Goal: Information Seeking & Learning: Find specific page/section

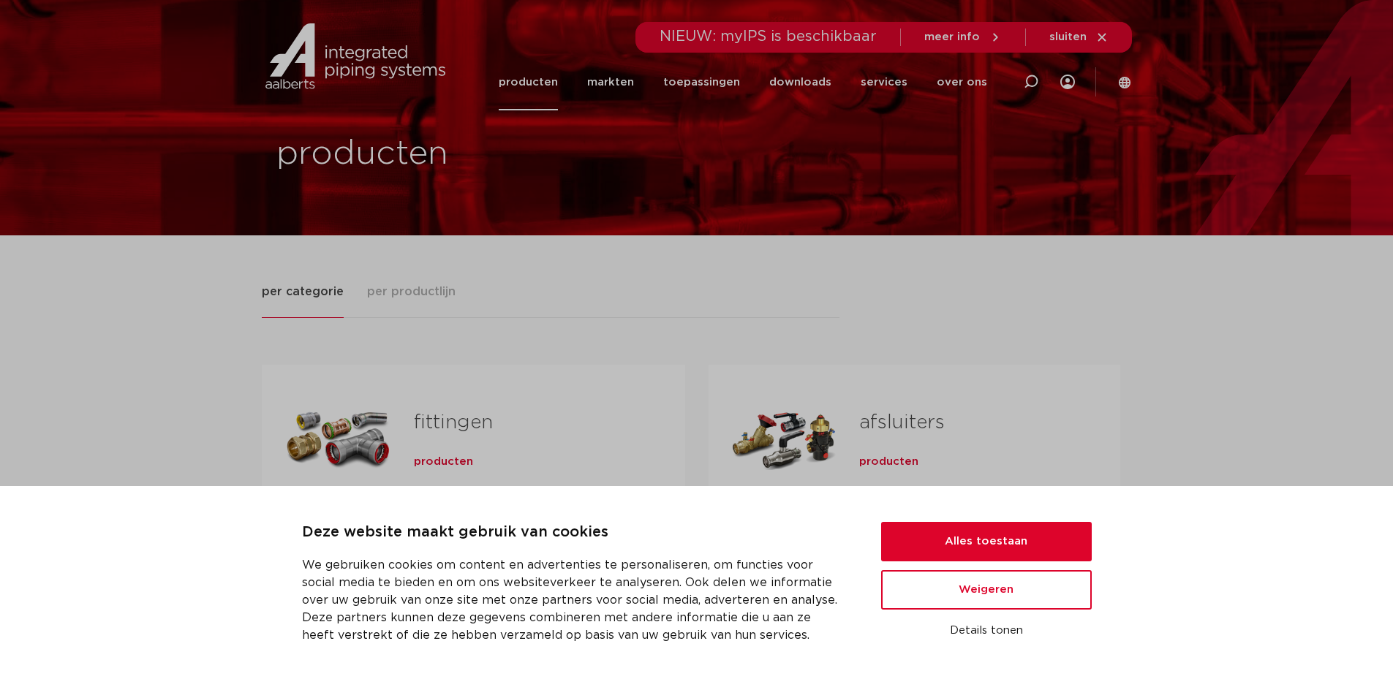
click at [426, 456] on span "producten" at bounding box center [443, 462] width 59 height 15
click at [948, 546] on button "Alles toestaan" at bounding box center [986, 541] width 211 height 39
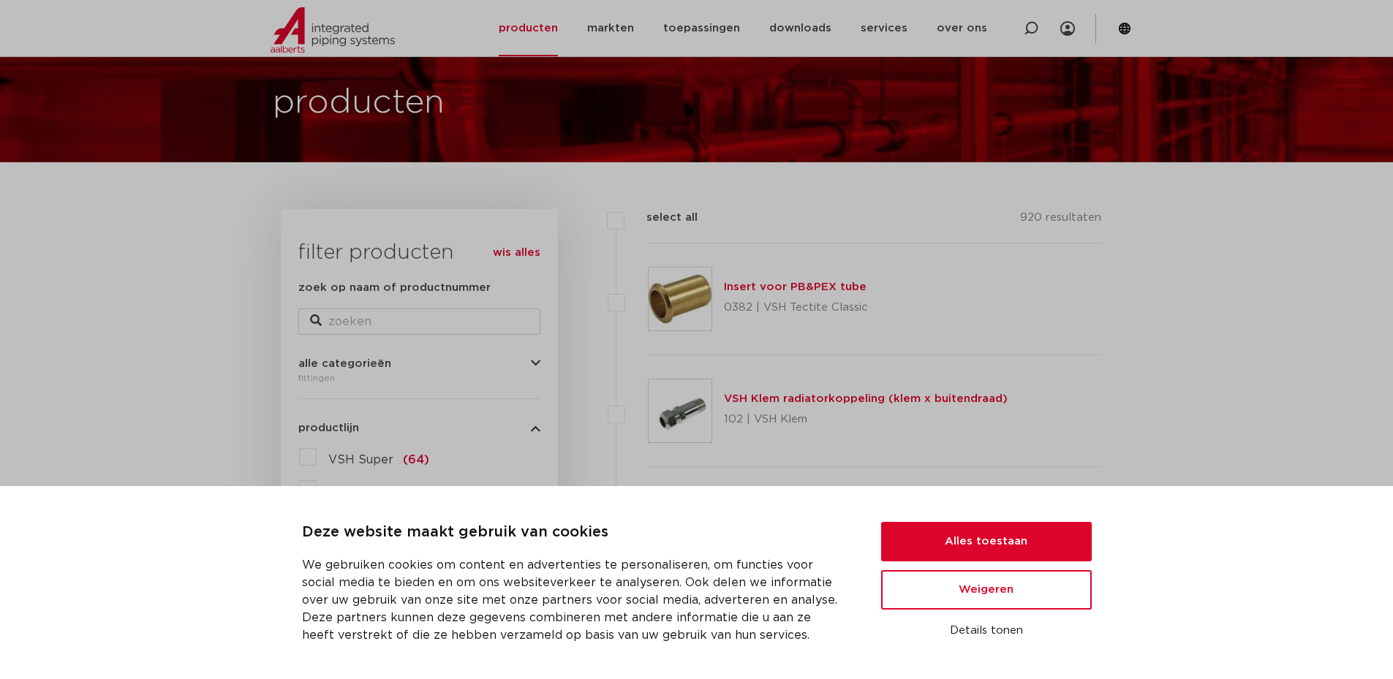
scroll to position [73, 0]
drag, startPoint x: 1024, startPoint y: 553, endPoint x: 1016, endPoint y: 545, distance: 10.9
click at [1021, 549] on button "Alles toestaan" at bounding box center [986, 541] width 211 height 39
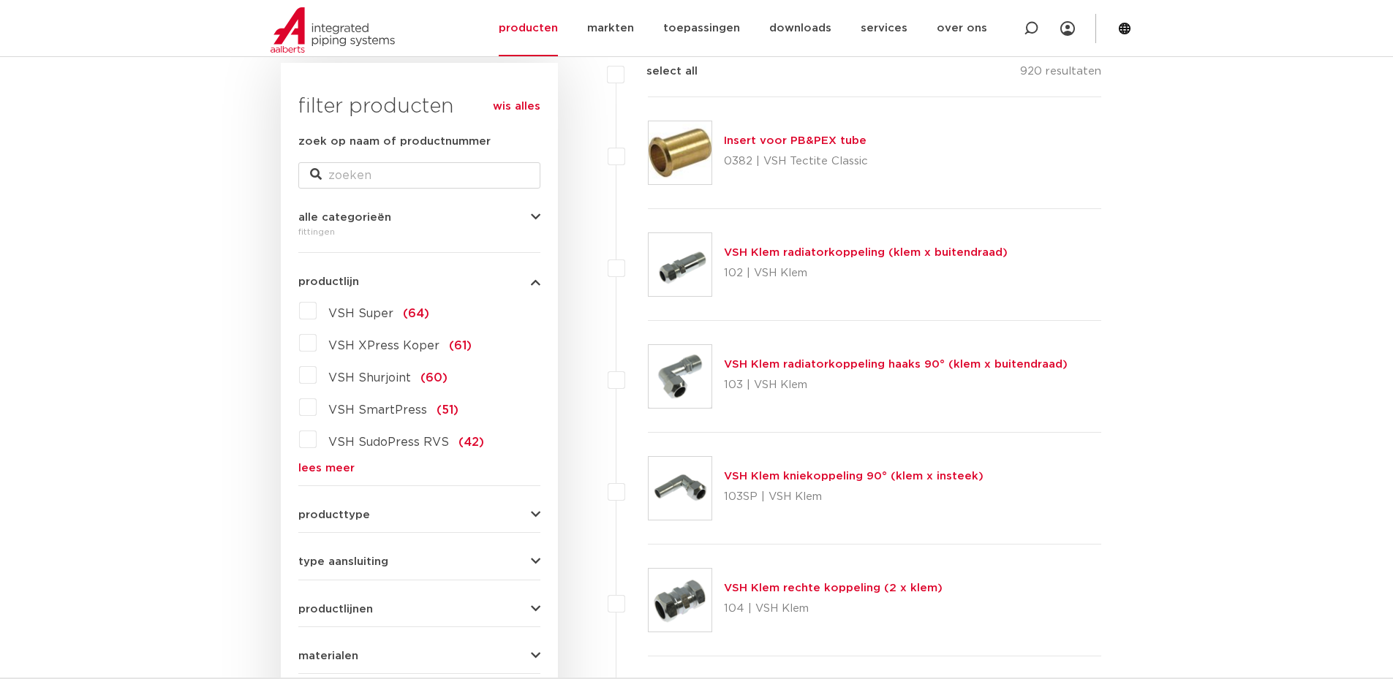
scroll to position [366, 0]
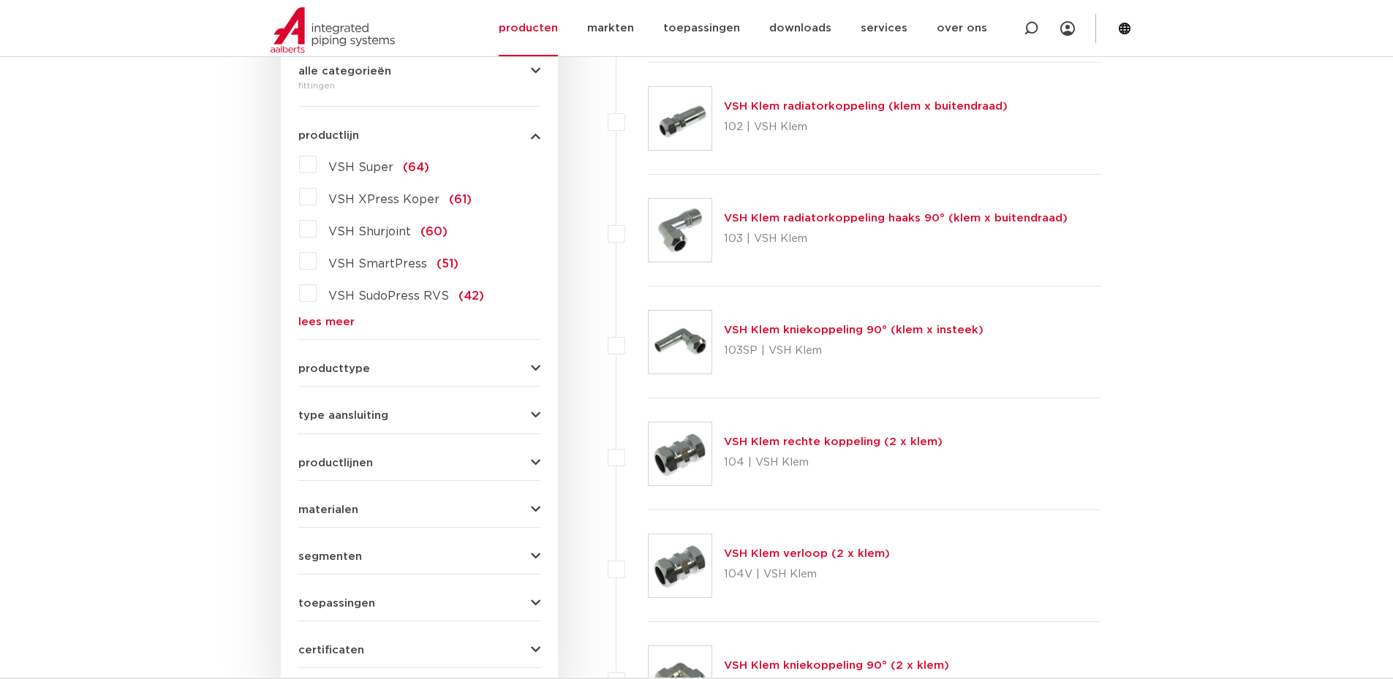
click at [408, 416] on button "type aansluiting" at bounding box center [419, 415] width 242 height 11
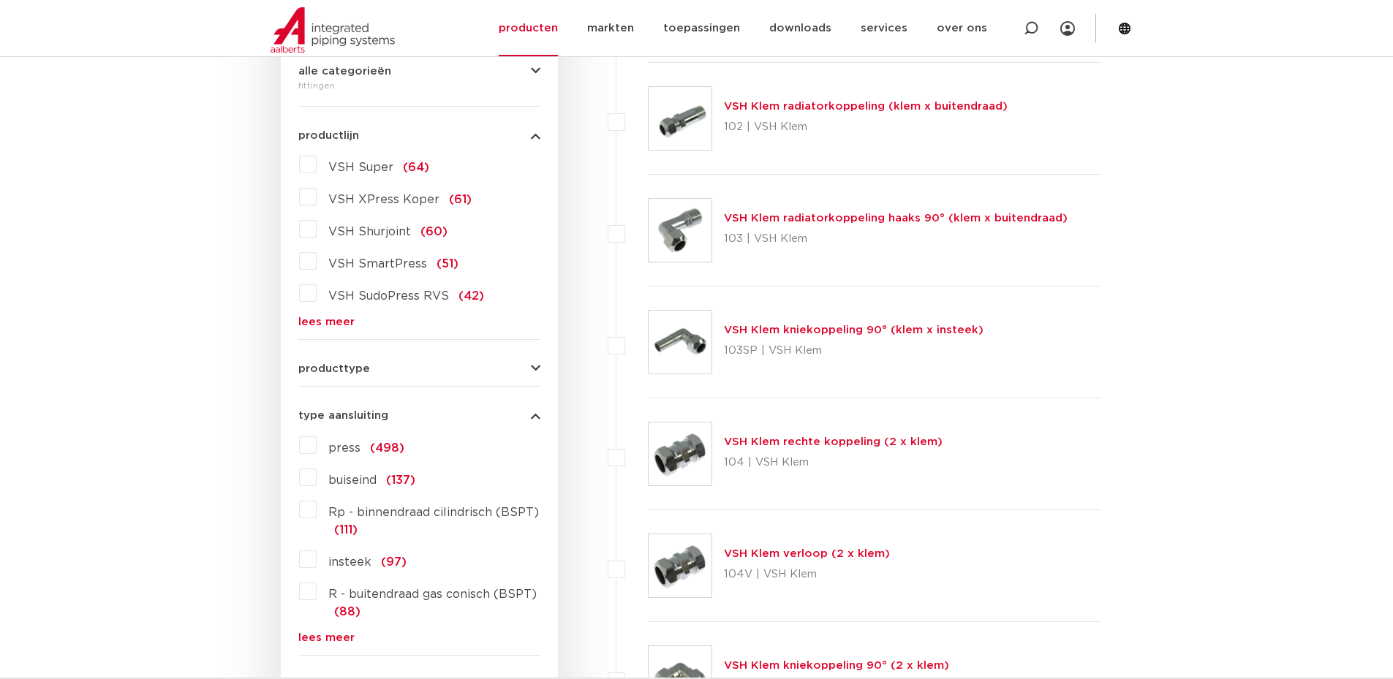
click at [408, 416] on button "type aansluiting" at bounding box center [419, 415] width 242 height 11
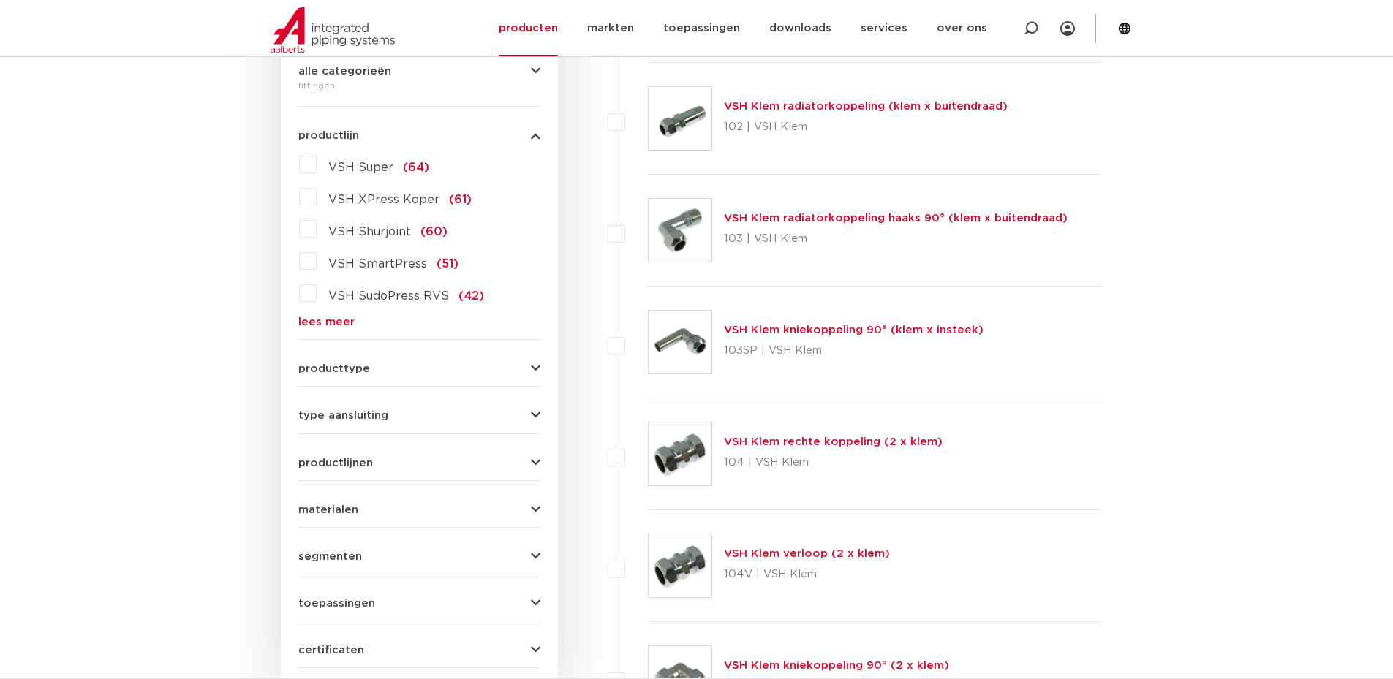
click at [394, 417] on button "type aansluiting" at bounding box center [419, 415] width 242 height 11
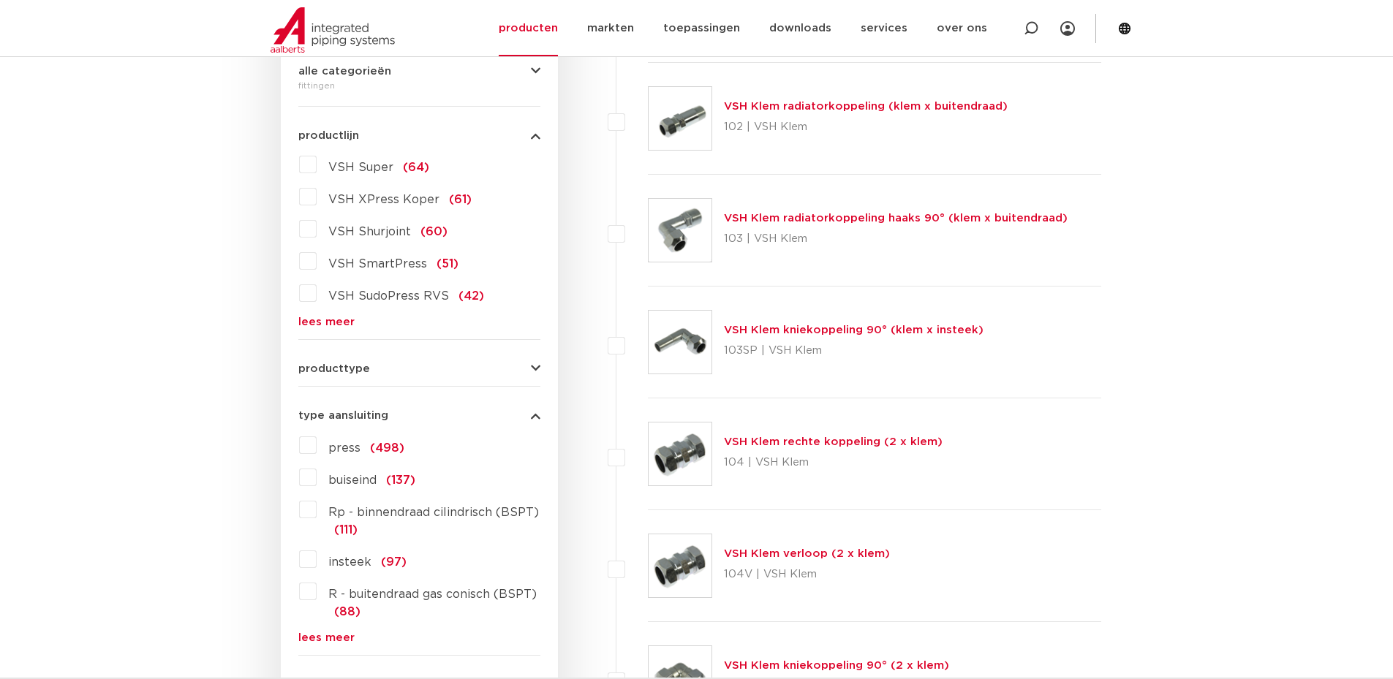
click at [394, 375] on form "zoek op naam of productnummer alle categorieën fittingen fittingen afsluiters b…" at bounding box center [419, 438] width 242 height 903
drag, startPoint x: 559, startPoint y: 374, endPoint x: 522, endPoint y: 374, distance: 36.6
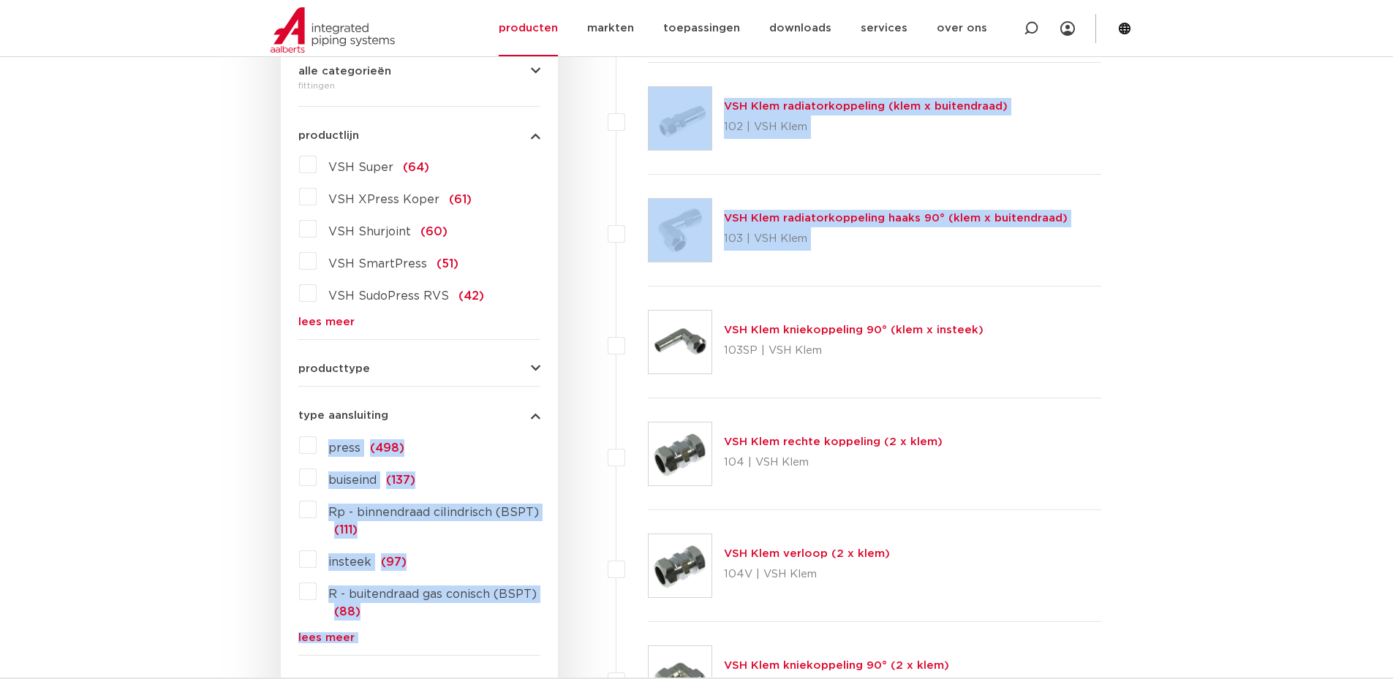
click at [522, 374] on button "producttype" at bounding box center [419, 368] width 242 height 11
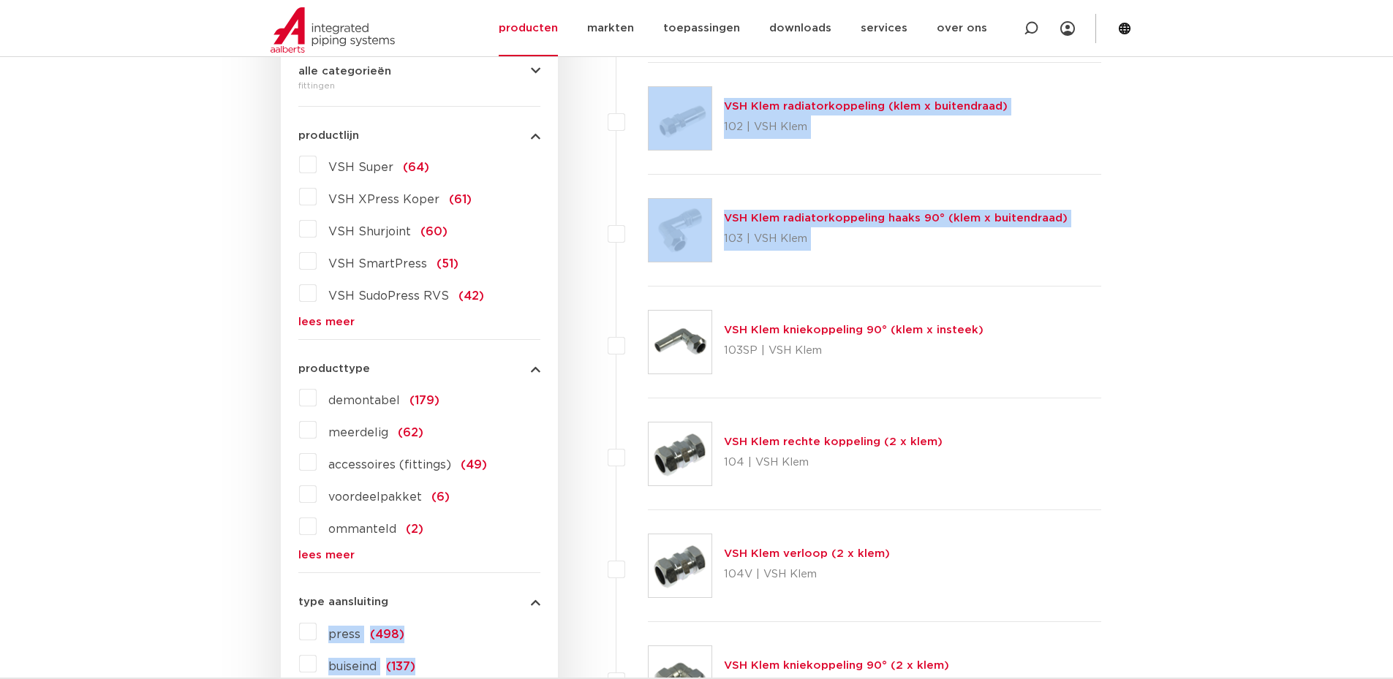
click at [522, 374] on button "producttype" at bounding box center [419, 368] width 242 height 11
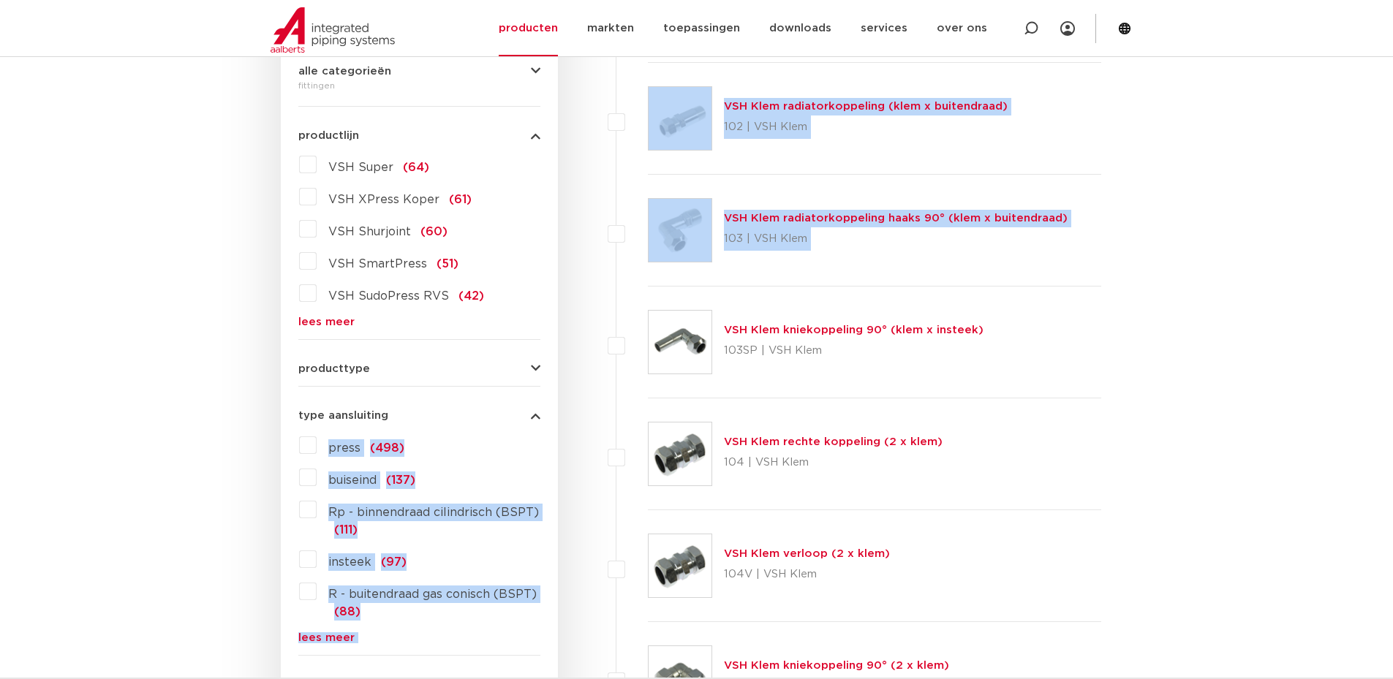
click at [396, 414] on button "type aansluiting" at bounding box center [419, 415] width 242 height 11
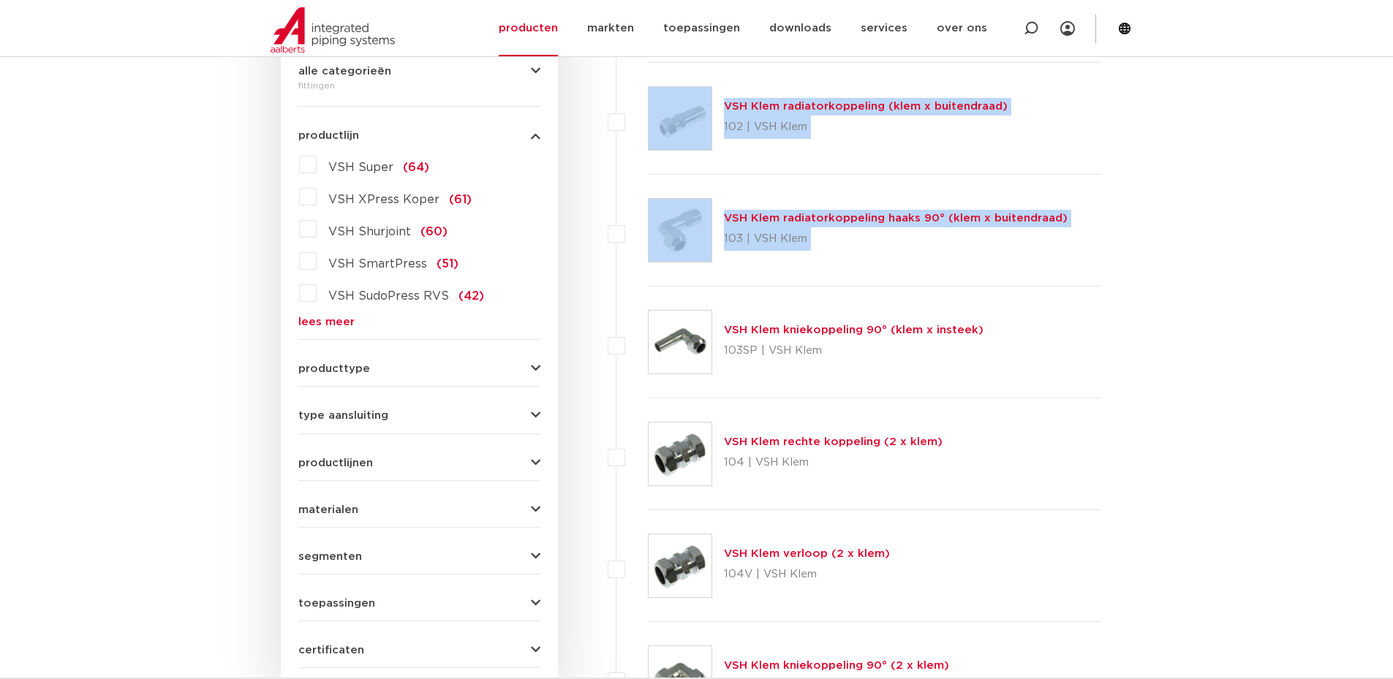
click at [362, 505] on button "materialen" at bounding box center [419, 510] width 242 height 11
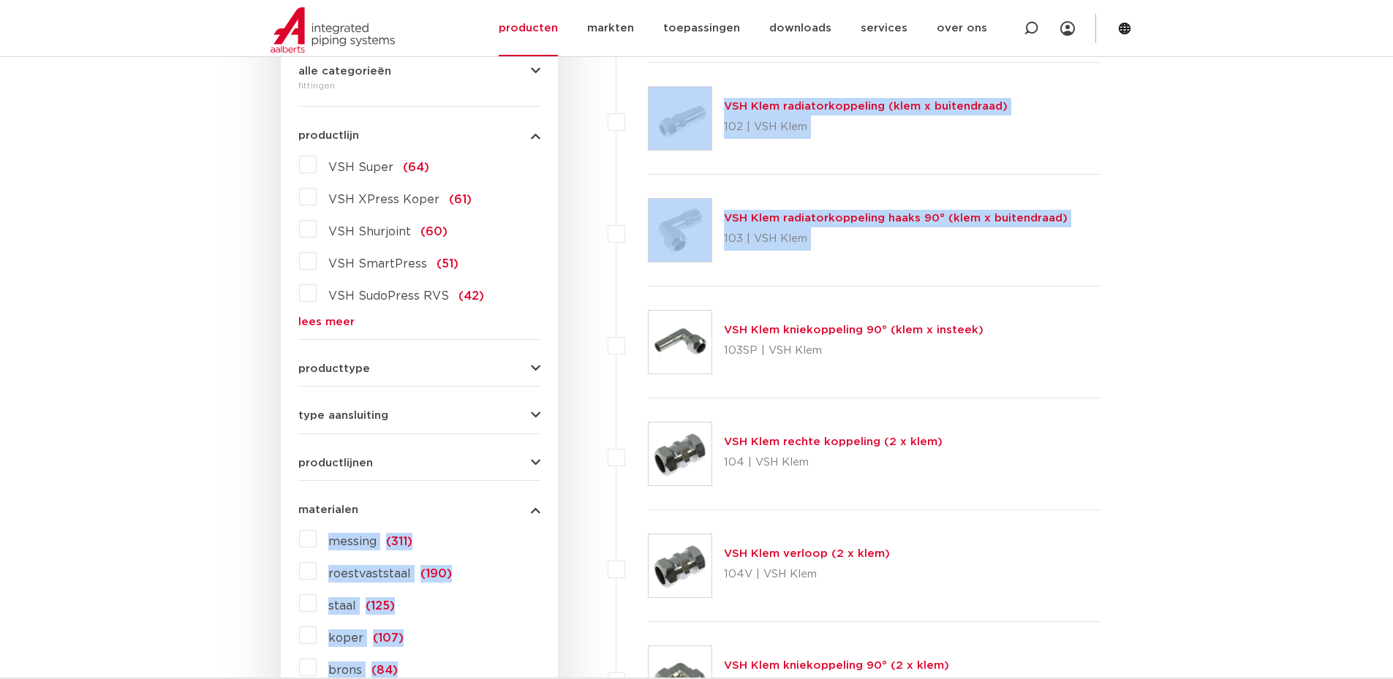
click at [362, 505] on button "materialen" at bounding box center [419, 510] width 242 height 11
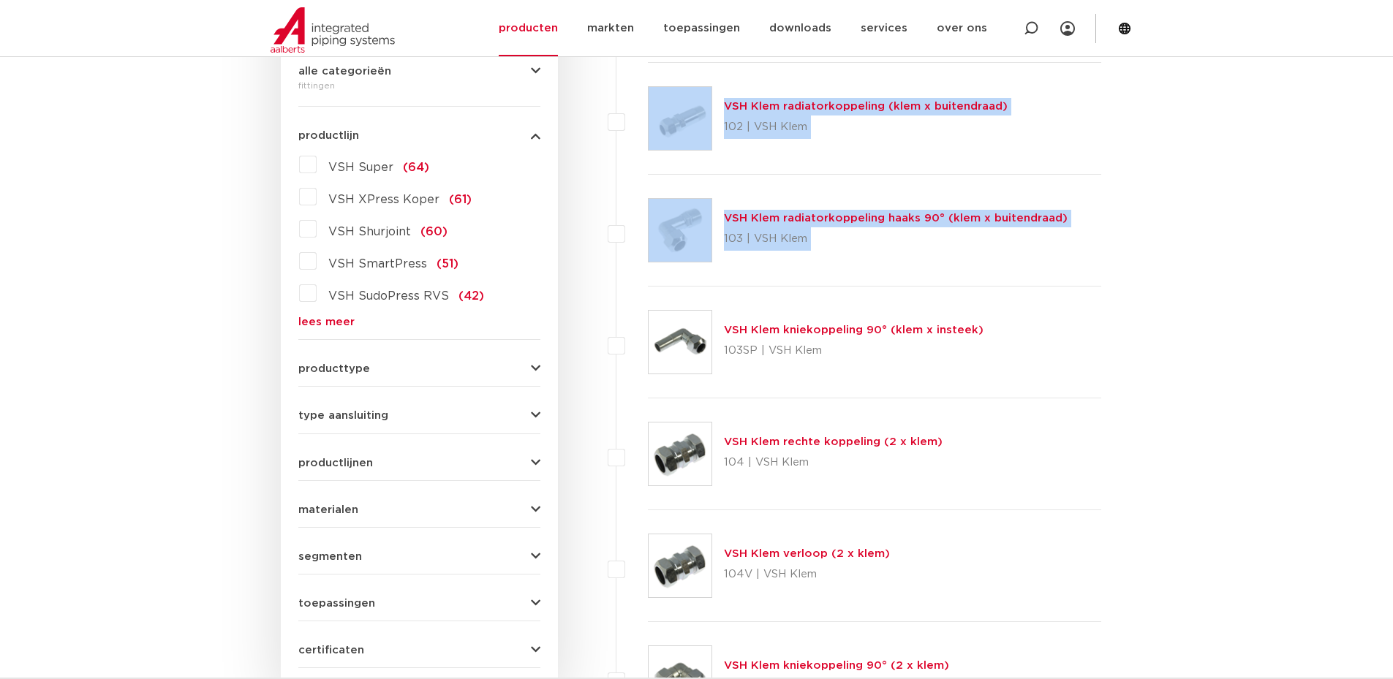
scroll to position [292, 0]
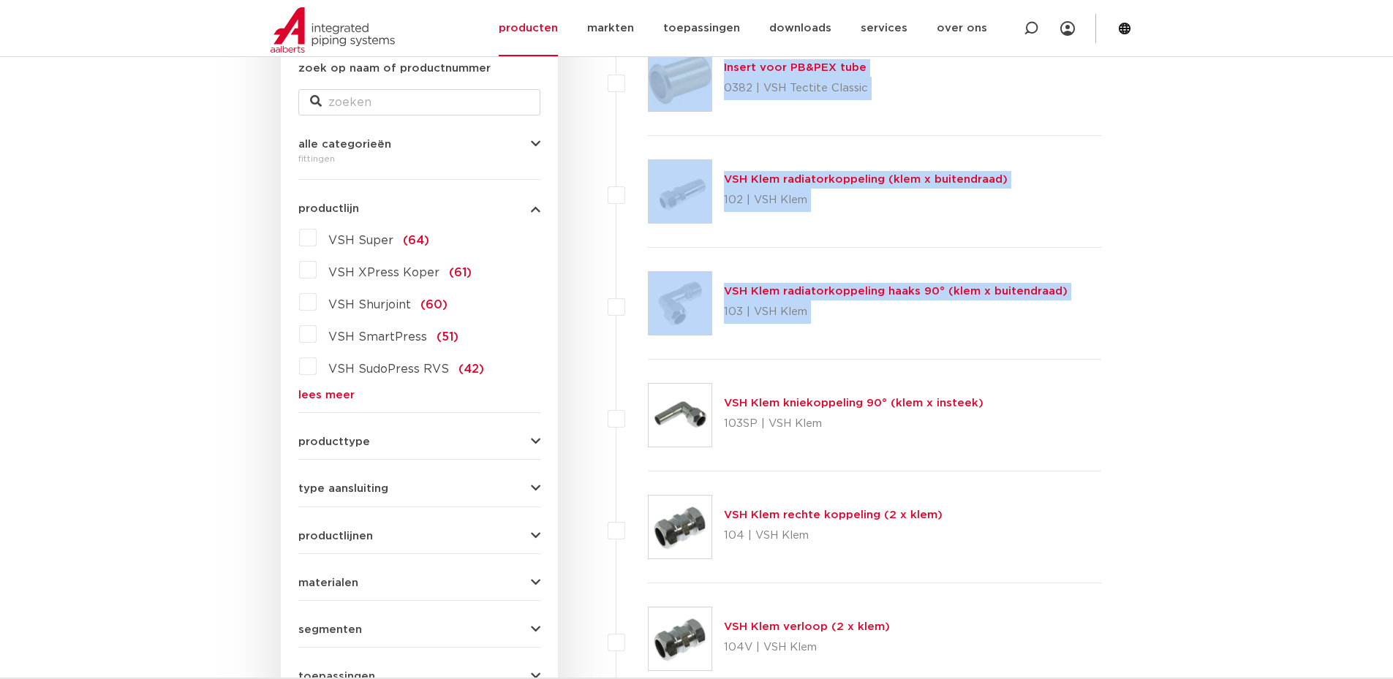
click at [1024, 335] on div "VSH Klem radiatorkoppeling haaks 90° (klem x buitendraad) 103 | VSH Klem" at bounding box center [875, 304] width 454 height 112
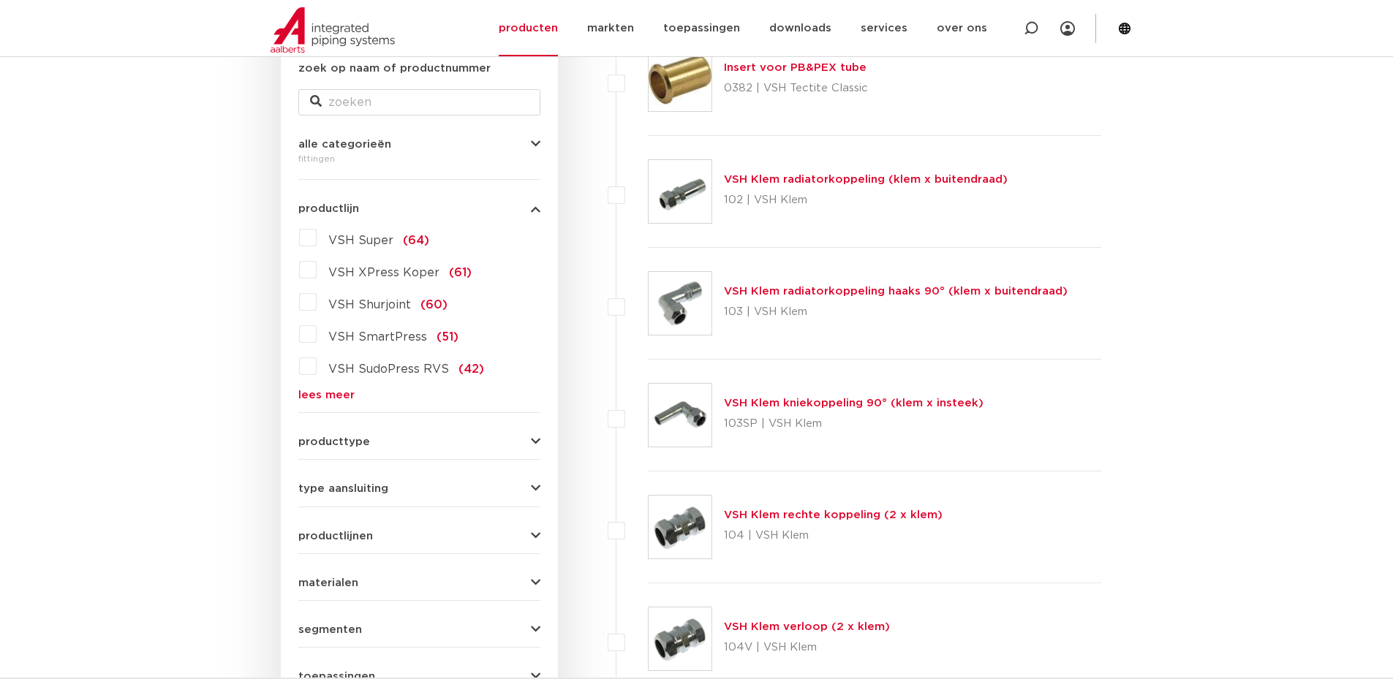
scroll to position [0, 0]
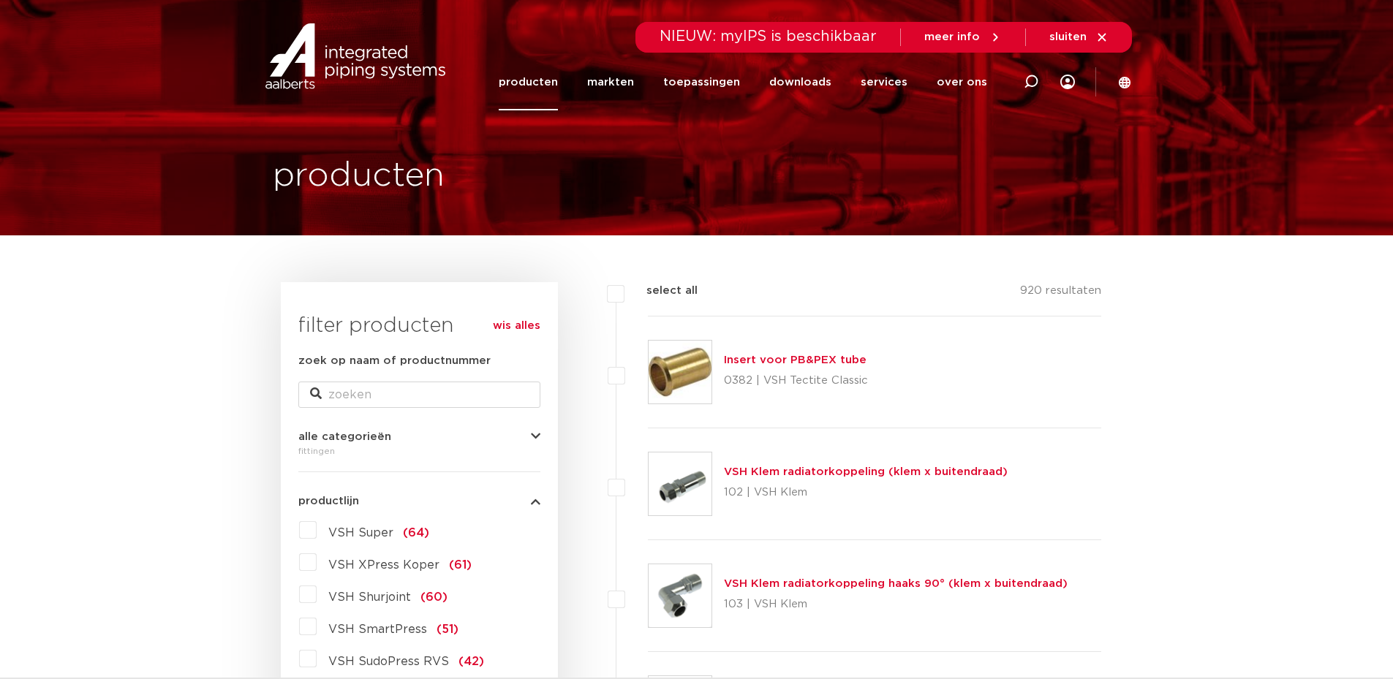
click at [542, 72] on link "producten" at bounding box center [528, 82] width 59 height 56
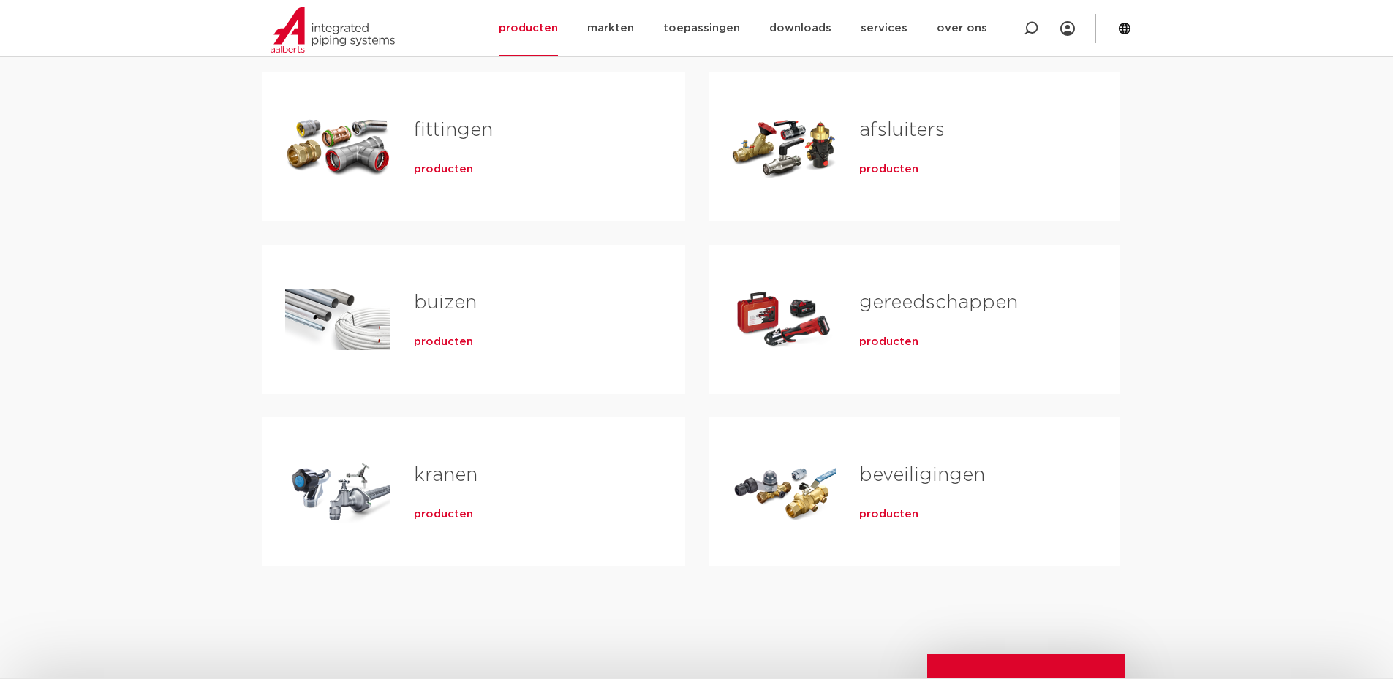
scroll to position [219, 0]
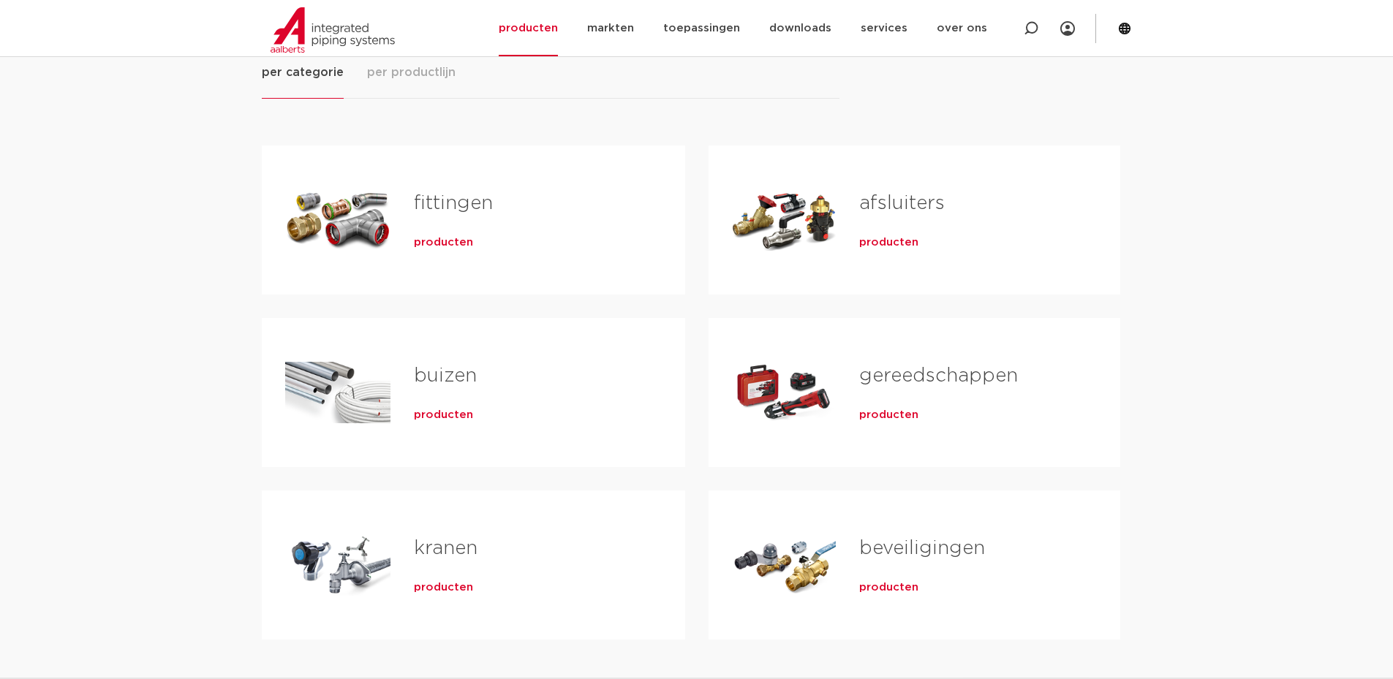
click at [447, 249] on span "producten" at bounding box center [443, 242] width 59 height 15
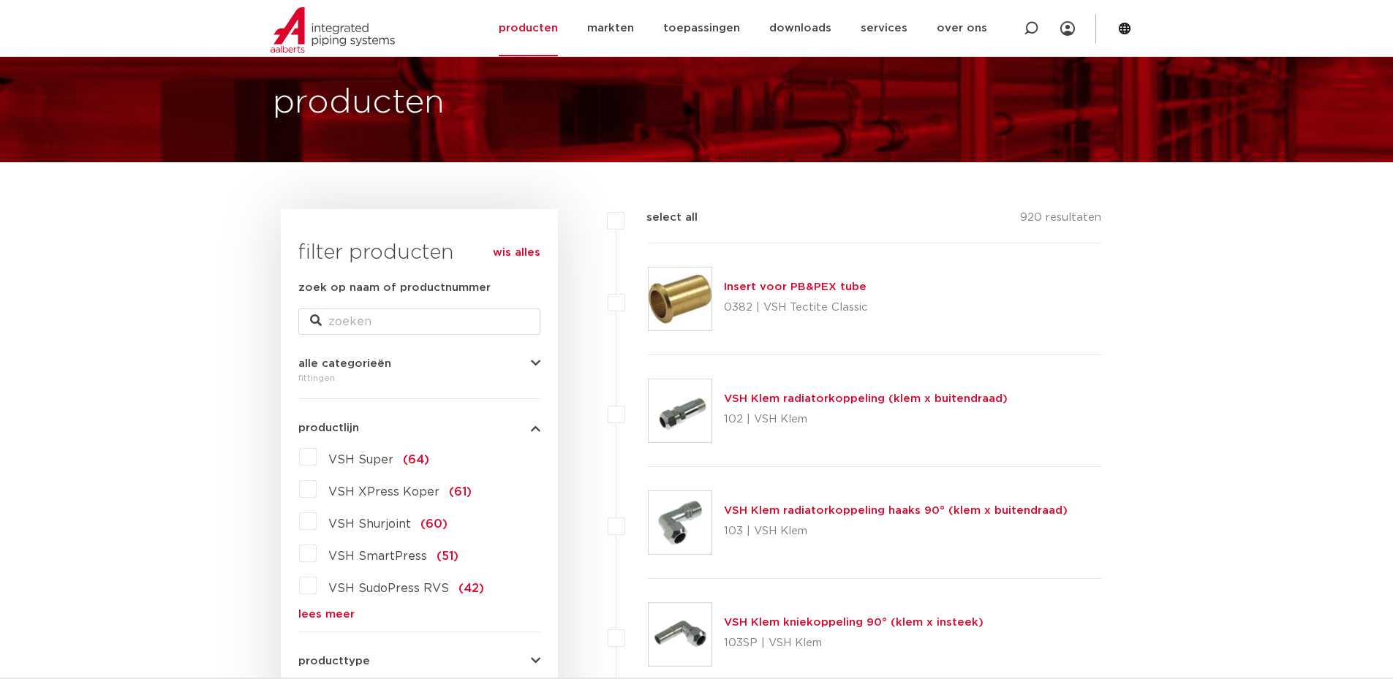
scroll to position [146, 0]
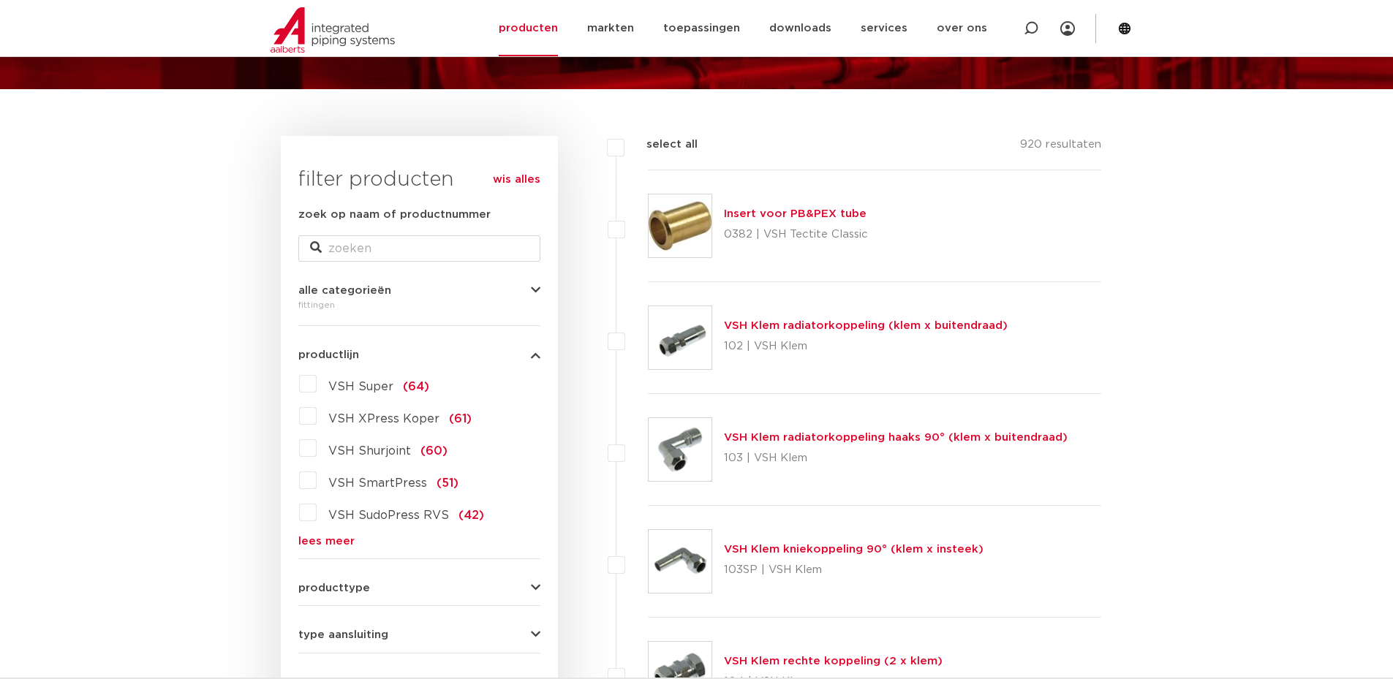
click at [339, 389] on span "VSH Super" at bounding box center [360, 387] width 65 height 12
click at [0, 0] on input "VSH Super (64)" at bounding box center [0, 0] width 0 height 0
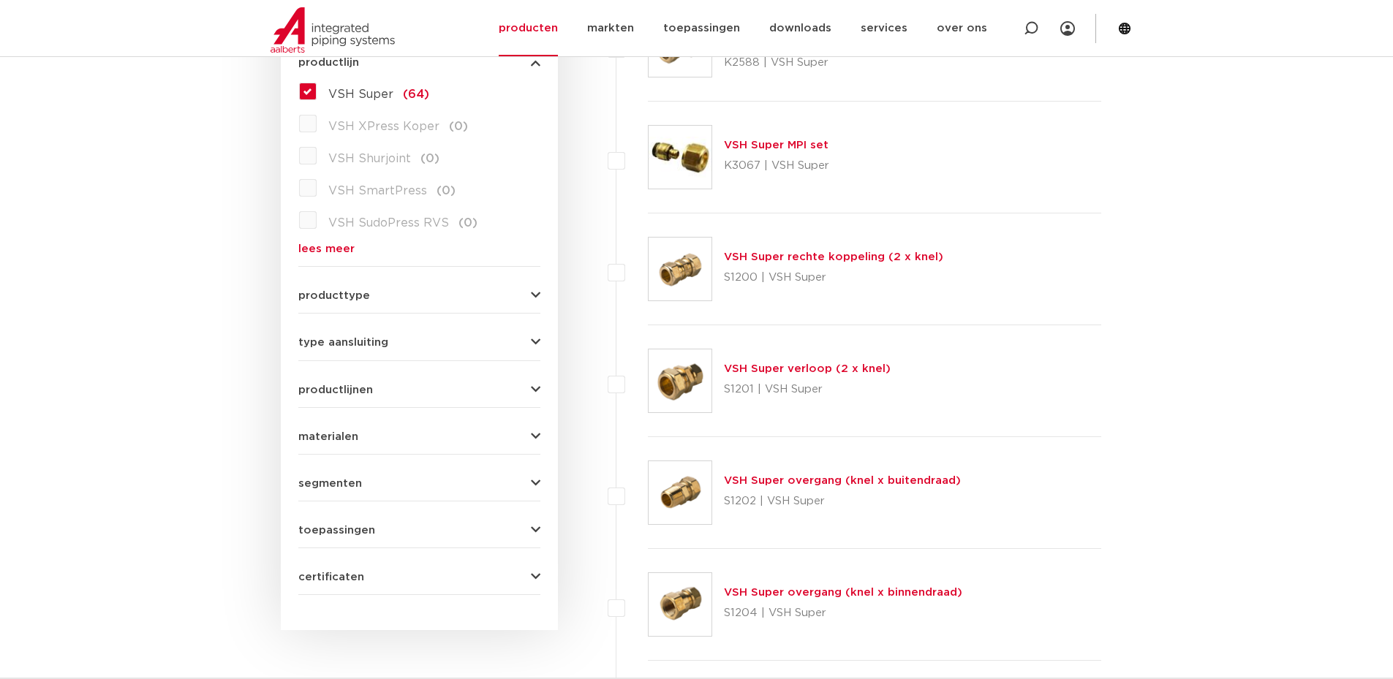
scroll to position [658, 0]
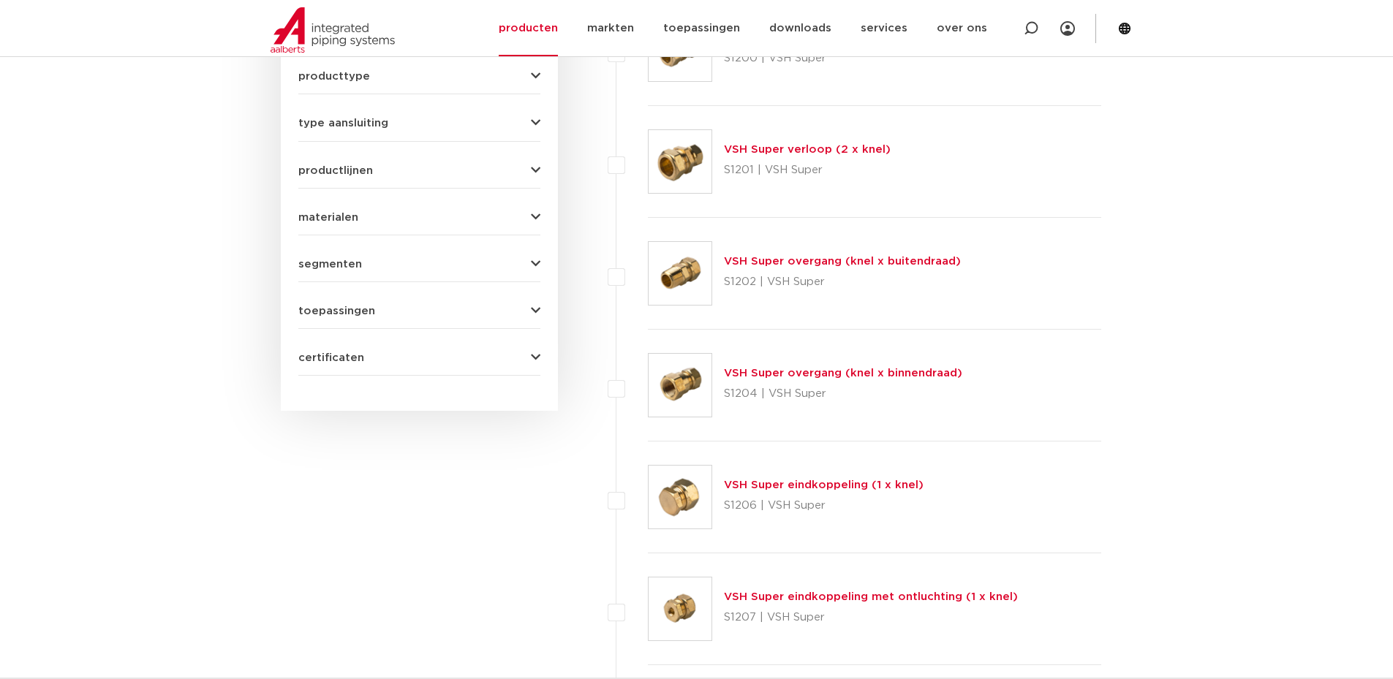
click at [819, 260] on link "VSH Super overgang (knel x buitendraad)" at bounding box center [842, 261] width 237 height 11
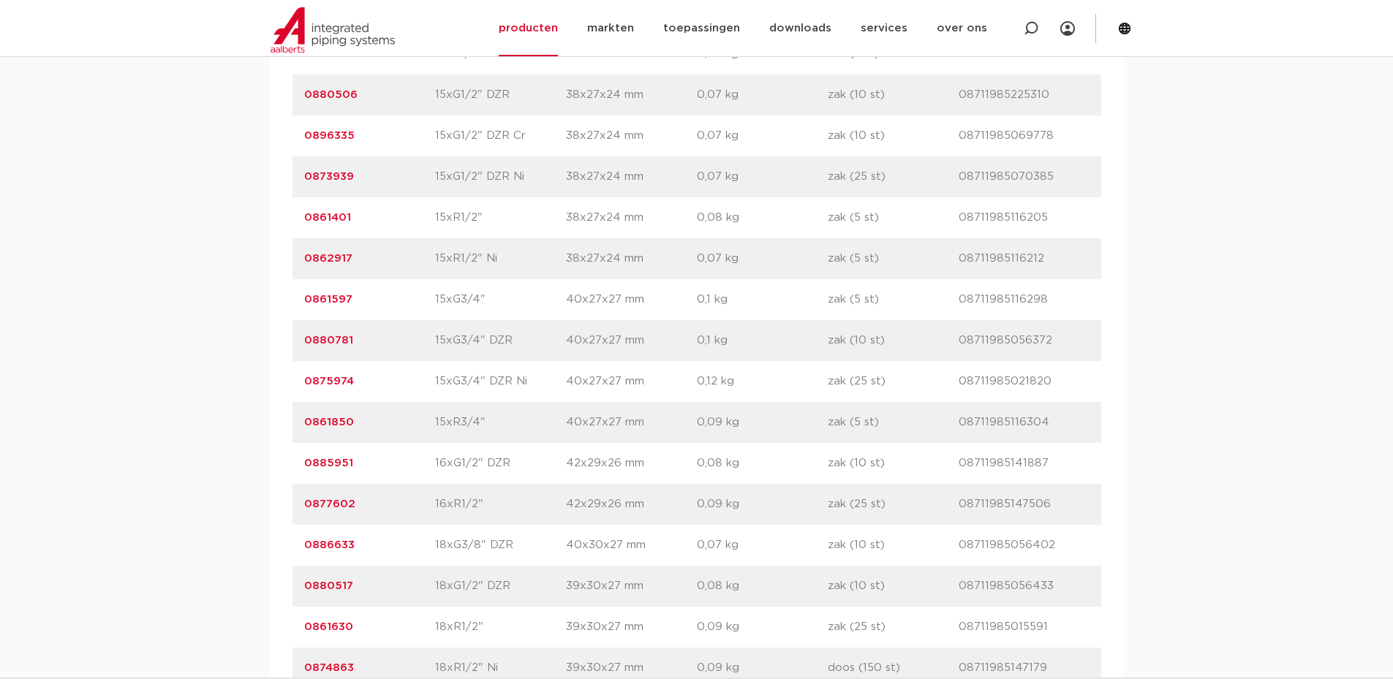
scroll to position [2194, 0]
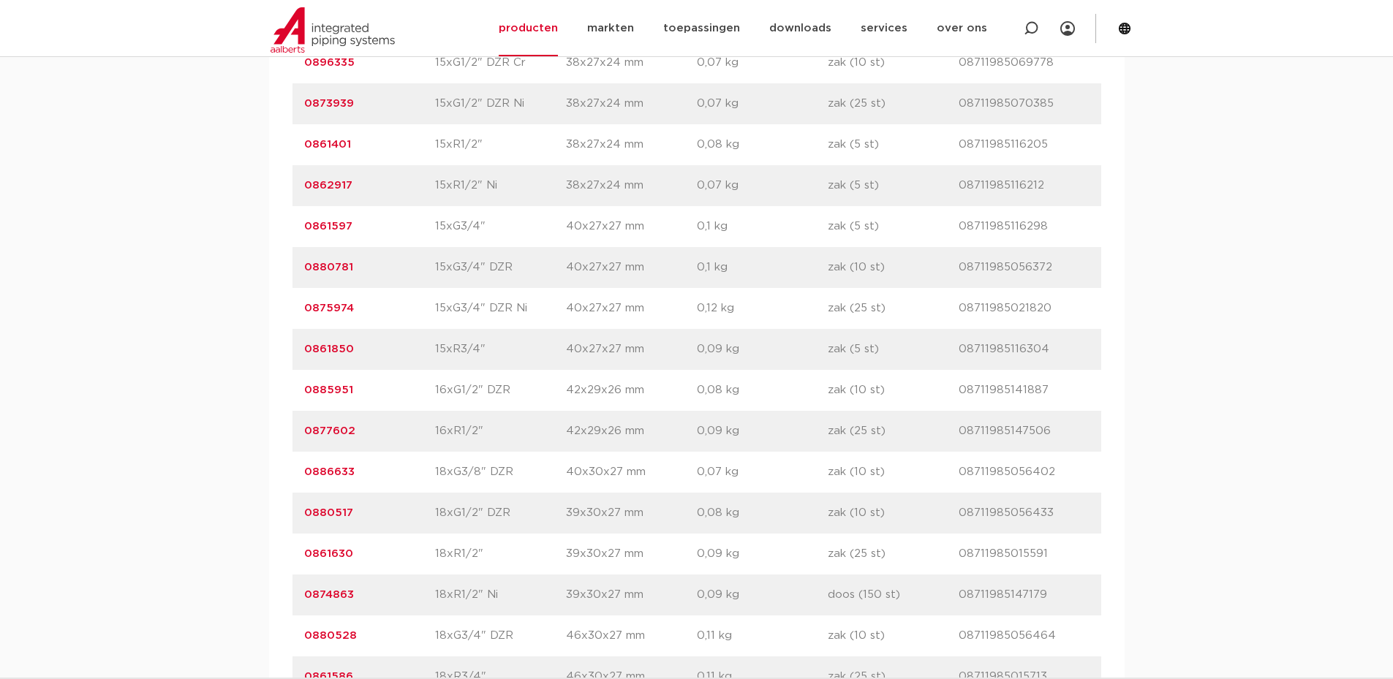
drag, startPoint x: 496, startPoint y: 356, endPoint x: 391, endPoint y: 358, distance: 105.3
click at [391, 358] on div "artikelnummer 0861850 afmeting 15xR3/4" [GEOGRAPHIC_DATA] 40x27x27 mm gewicht 0…" at bounding box center [696, 349] width 809 height 41
